Goal: Information Seeking & Learning: Learn about a topic

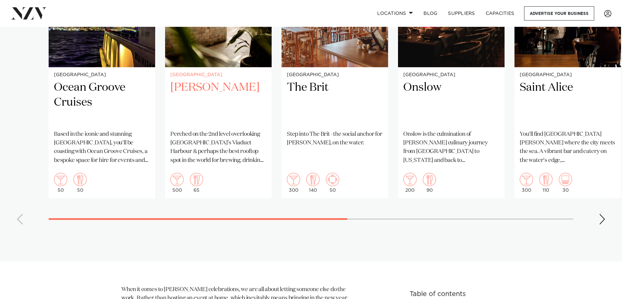
scroll to position [512, 0]
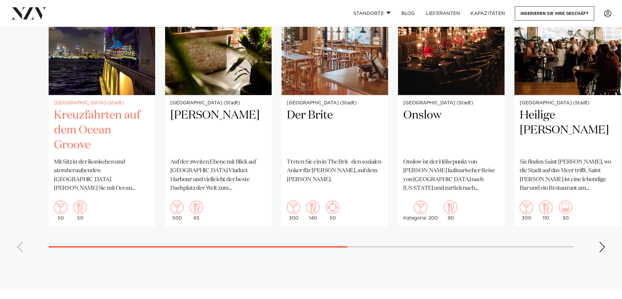
click at [128, 77] on img "1 / 8" at bounding box center [102, 23] width 107 height 143
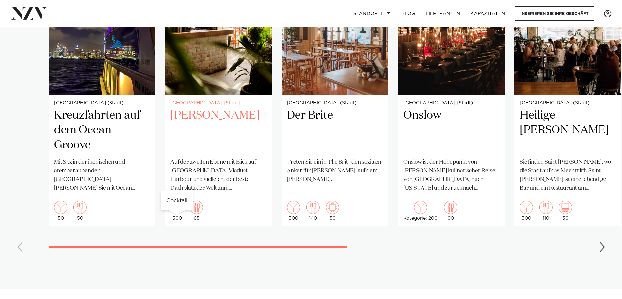
click at [181, 214] on img "2 / 8" at bounding box center [176, 207] width 13 height 13
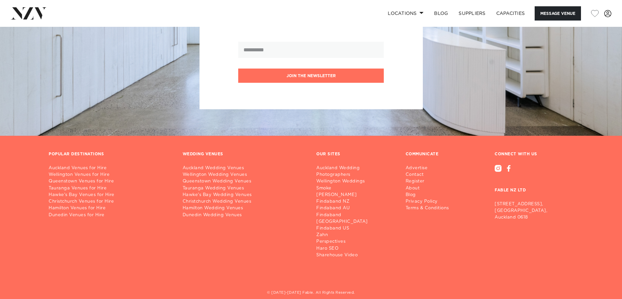
scroll to position [1112, 0]
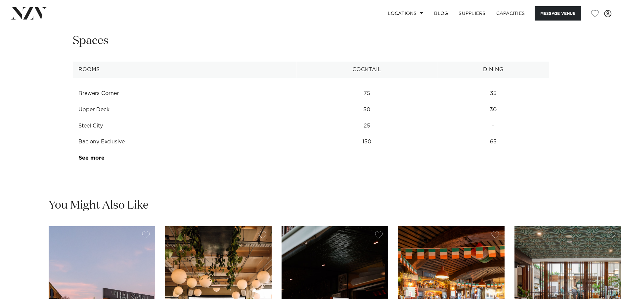
scroll to position [865, 0]
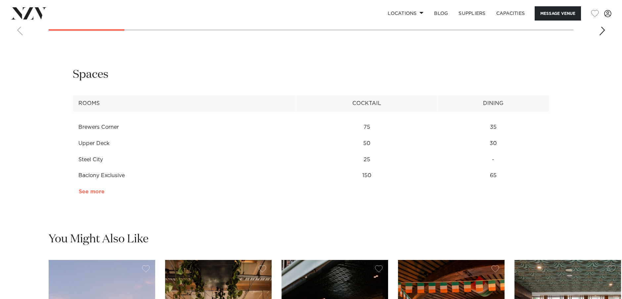
click at [97, 194] on link "See more" at bounding box center [105, 191] width 52 height 5
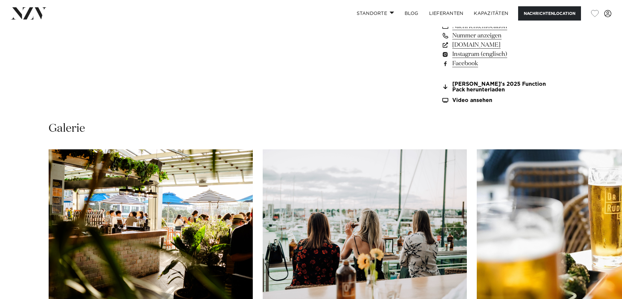
scroll to position [604, 0]
